Goal: Transaction & Acquisition: Subscribe to service/newsletter

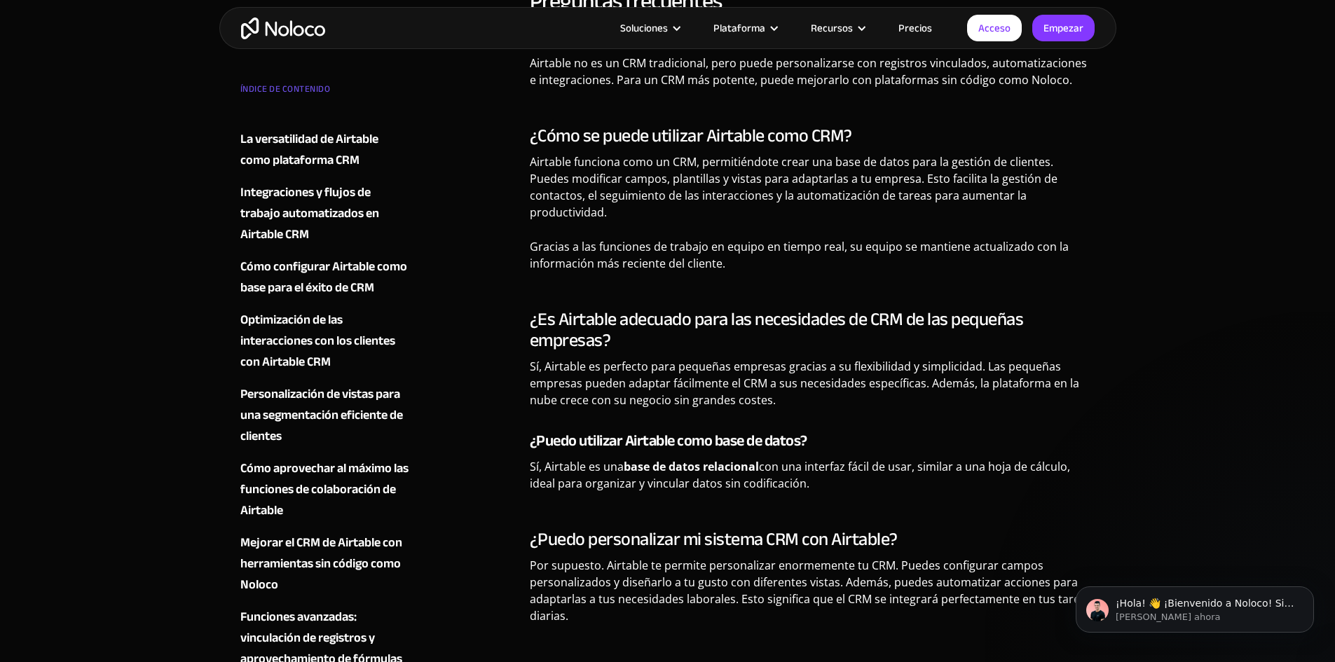
scroll to position [8453, 0]
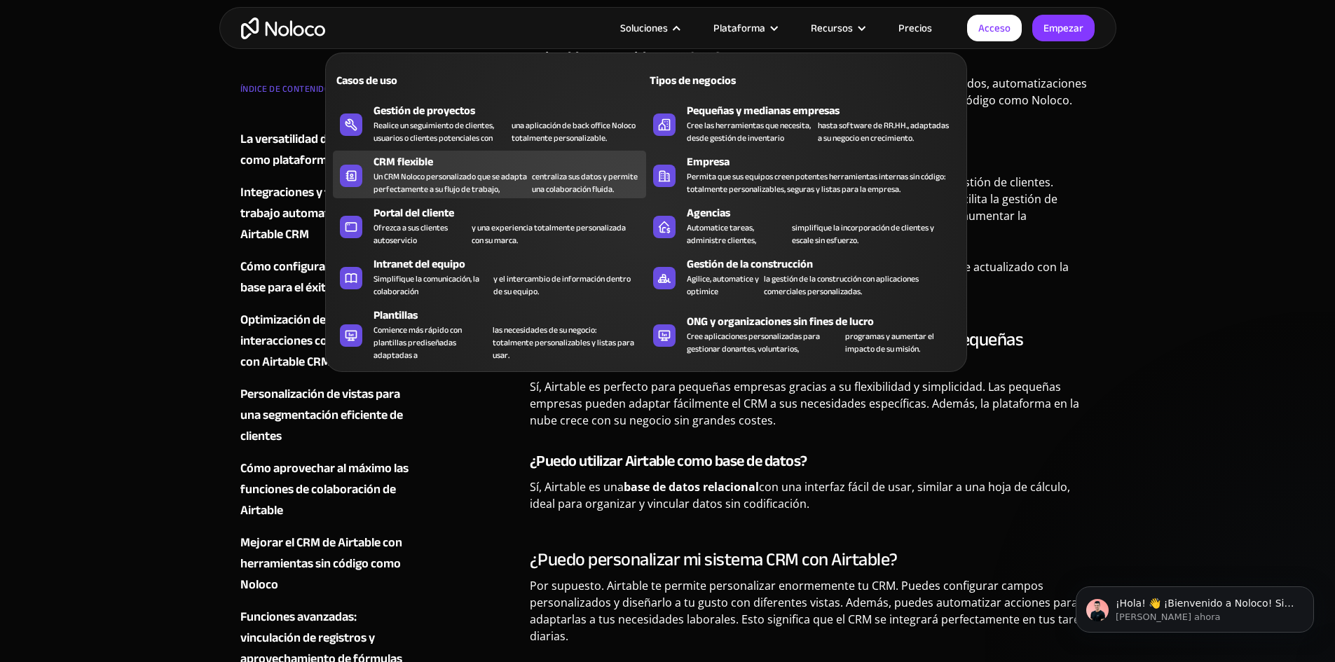
click at [448, 182] on font "Un CRM Noloco personalizado que se adapta perfectamente a su flujo de trabajo," at bounding box center [449, 183] width 153 height 28
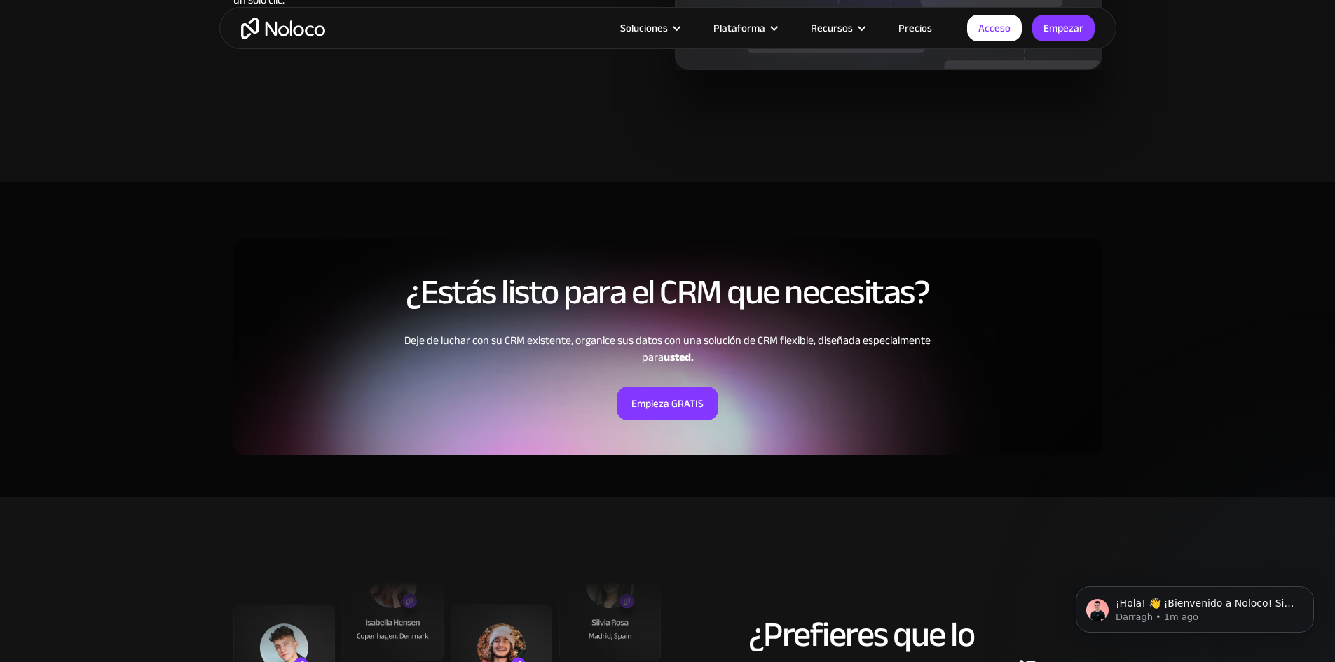
scroll to position [2475, 0]
click at [657, 397] on font "Empieza GRATIS" at bounding box center [667, 404] width 72 height 20
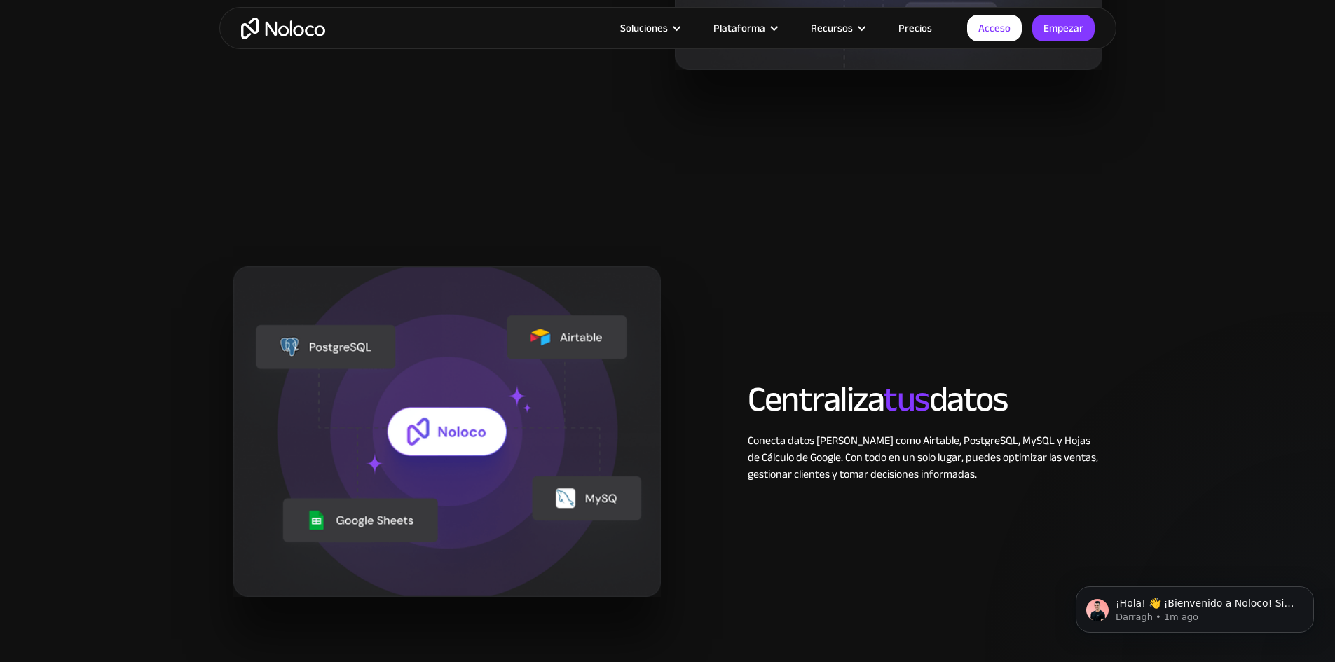
scroll to position [1392, 0]
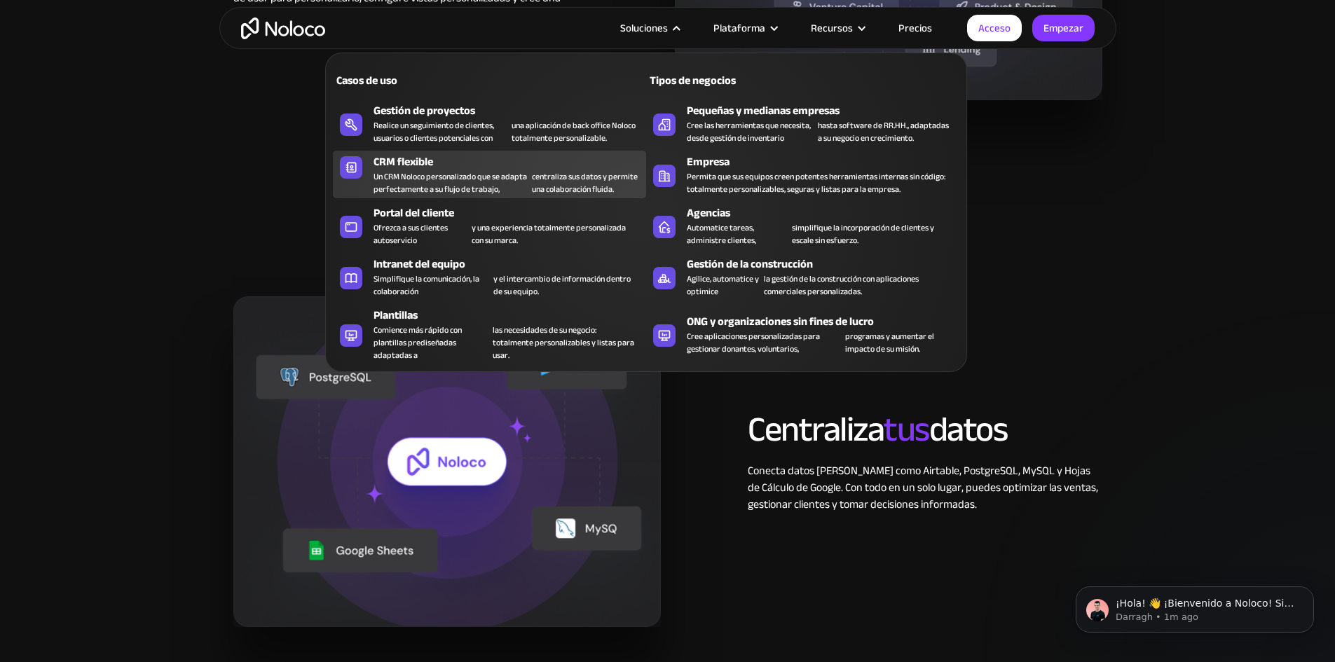
click at [485, 194] on font "Un CRM Noloco personalizado que se adapta perfectamente a su flujo de trabajo," at bounding box center [449, 183] width 153 height 28
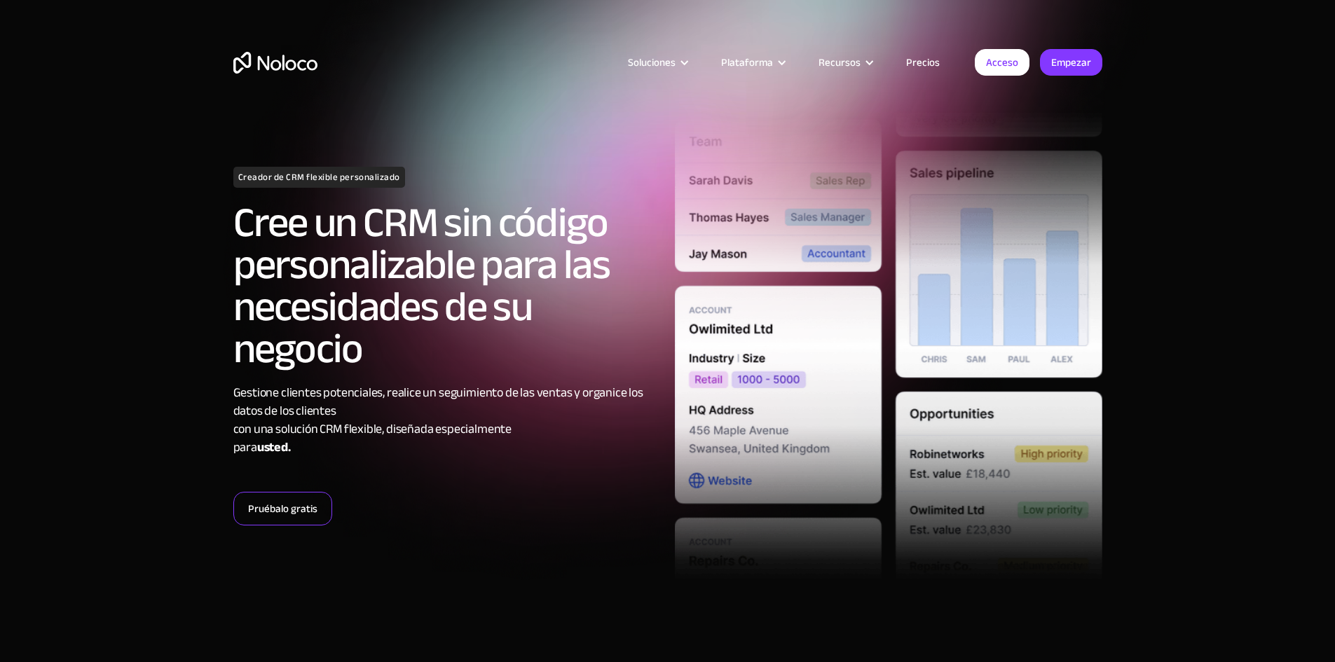
click at [290, 502] on font "Pruébalo gratis" at bounding box center [282, 509] width 69 height 20
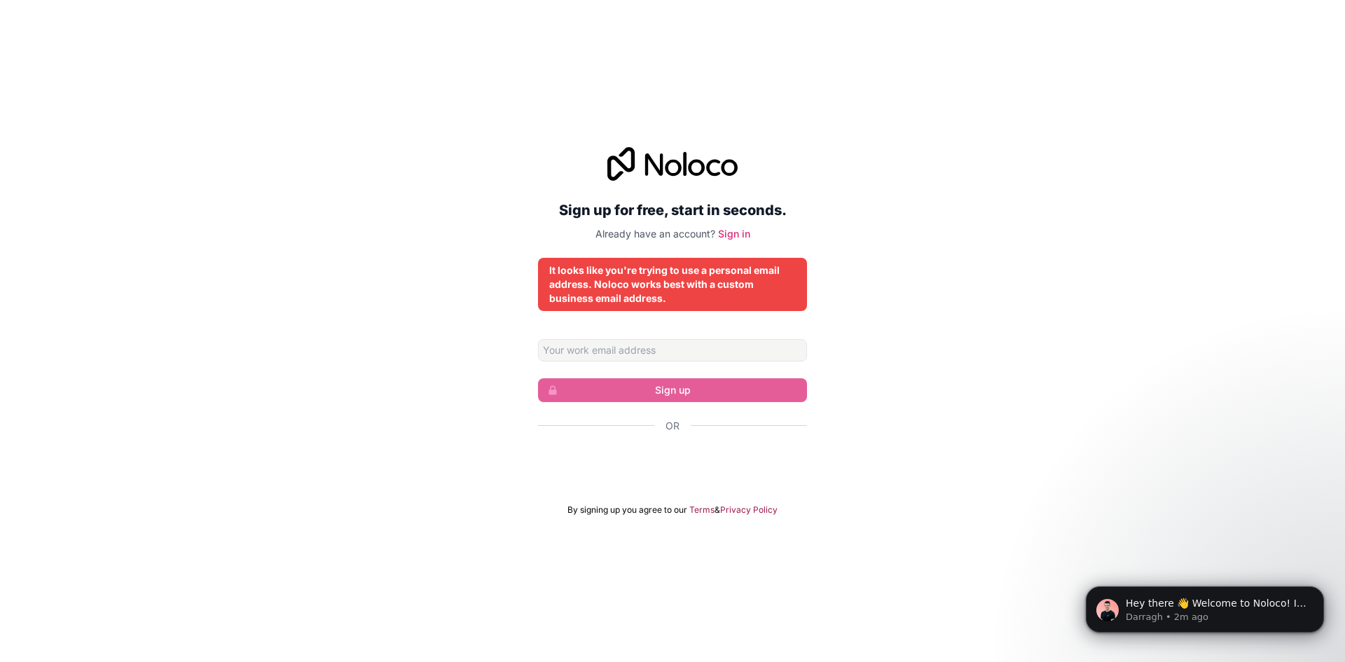
click at [635, 288] on div "It looks like you're trying to use a personal email address. Noloco works best …" at bounding box center [672, 284] width 247 height 42
copy div "It looks like you're trying to use a personal email address. Noloco works best …"
